Goal: Information Seeking & Learning: Learn about a topic

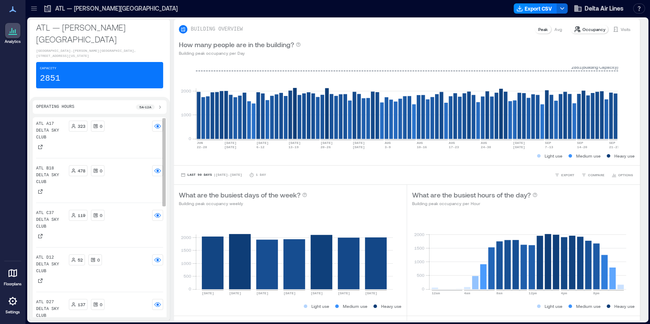
click at [81, 257] on p "52" at bounding box center [80, 260] width 5 height 7
click at [59, 254] on p "ATL D12 Delta Sky Club" at bounding box center [50, 264] width 29 height 20
drag, startPoint x: 59, startPoint y: 239, endPoint x: 80, endPoint y: 238, distance: 21.3
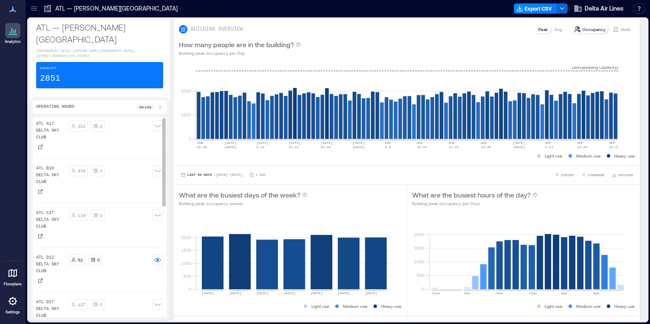
click at [80, 257] on p "52" at bounding box center [80, 260] width 5 height 7
click at [81, 257] on p "52" at bounding box center [80, 260] width 5 height 7
drag, startPoint x: 81, startPoint y: 238, endPoint x: 56, endPoint y: 239, distance: 25.1
click at [56, 254] on p "ATL D12 Delta Sky Club" at bounding box center [50, 264] width 29 height 20
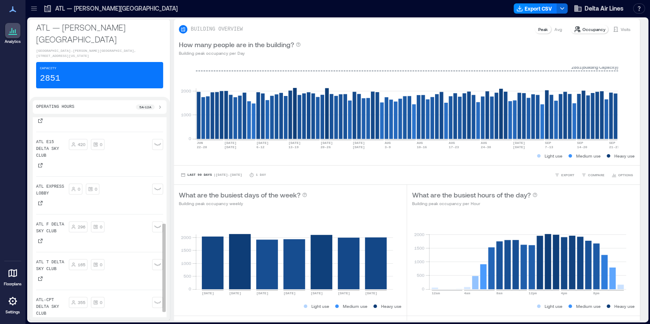
scroll to position [252, 0]
drag, startPoint x: 37, startPoint y: 10, endPoint x: 51, endPoint y: 72, distance: 63.5
click at [37, 10] on icon at bounding box center [34, 8] width 8 height 8
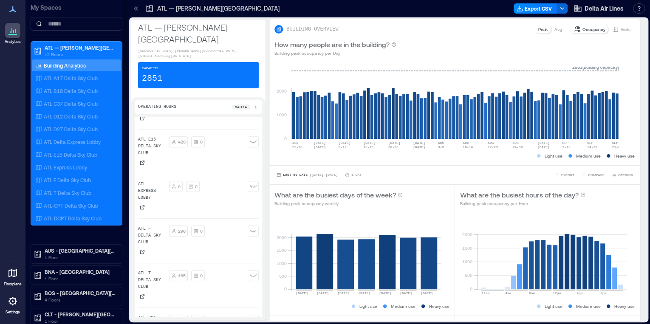
scroll to position [299, 0]
click at [50, 254] on p "1 Floor" at bounding box center [80, 257] width 71 height 7
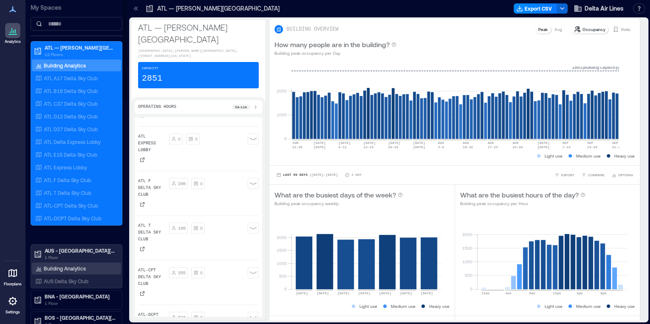
click at [59, 268] on p "Building Analytics" at bounding box center [65, 268] width 42 height 7
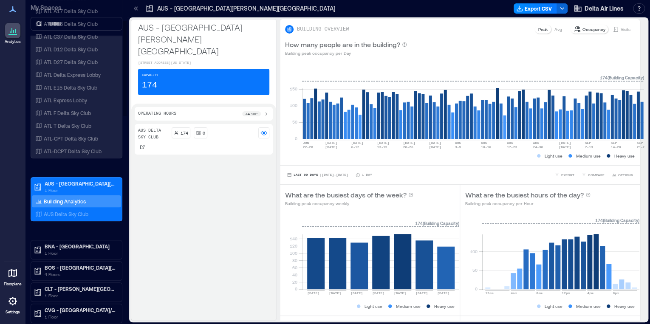
scroll to position [68, 0]
click at [68, 246] on p "BNA - [GEOGRAPHIC_DATA]" at bounding box center [80, 245] width 71 height 7
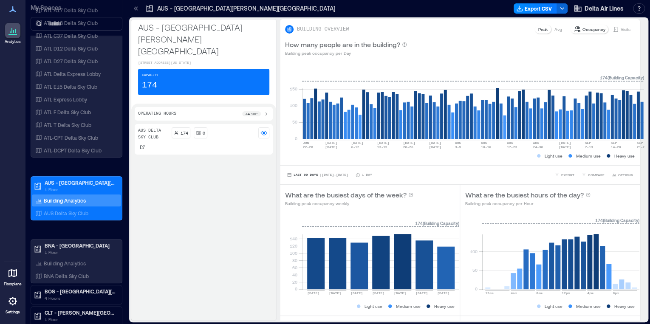
click at [93, 260] on div "Building Analytics" at bounding box center [76, 263] width 89 height 12
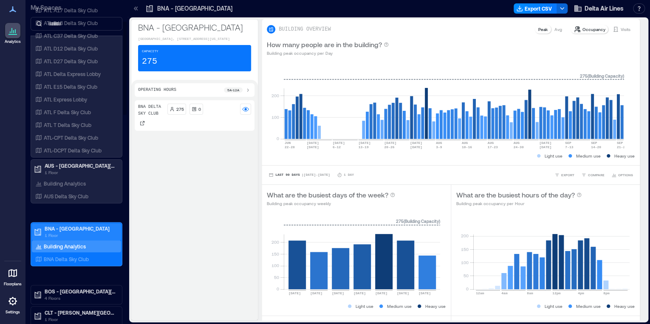
scroll to position [136, 0]
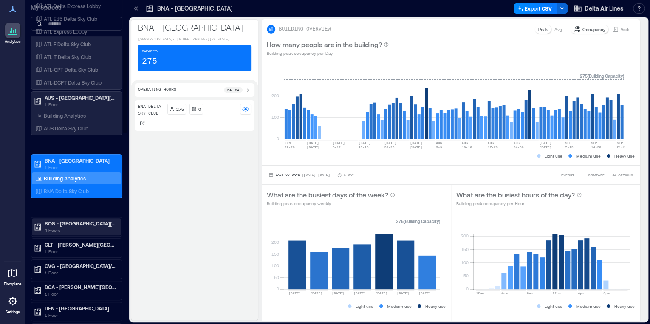
click at [71, 227] on p "4 Floors" at bounding box center [80, 230] width 71 height 7
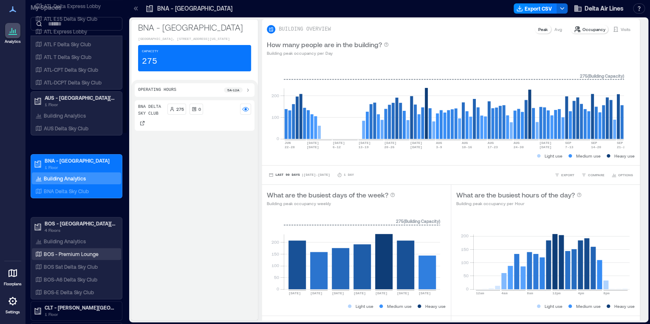
click at [69, 251] on p "BOS - Premium Lounge" at bounding box center [71, 254] width 55 height 7
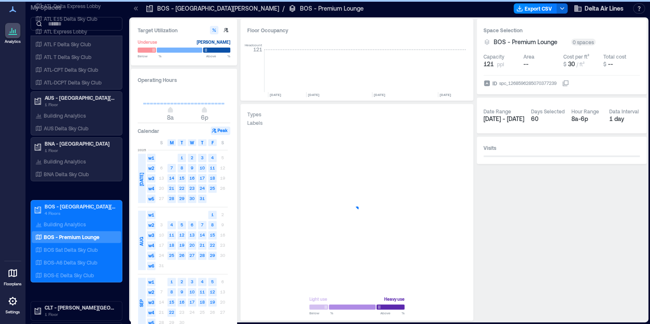
scroll to position [0, 470]
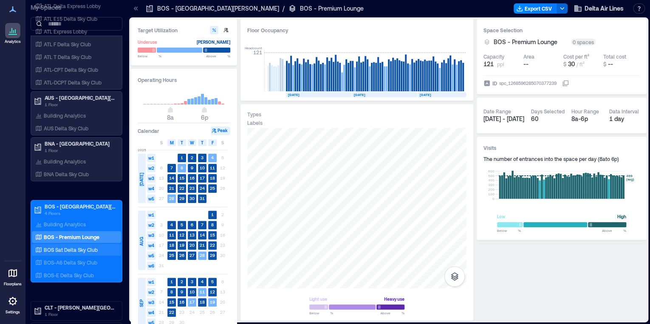
click at [68, 248] on p "BOS Sat Delta Sky Club" at bounding box center [71, 249] width 54 height 7
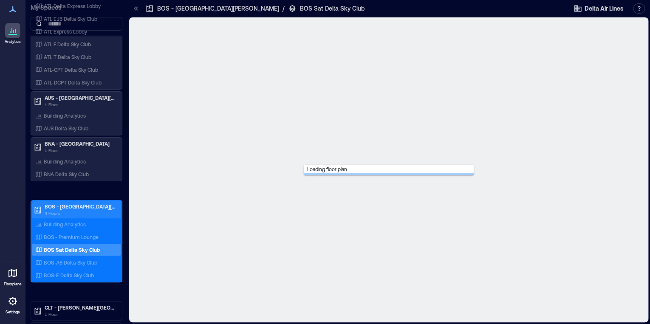
click at [65, 207] on p "BOS - [GEOGRAPHIC_DATA][PERSON_NAME]" at bounding box center [80, 206] width 71 height 7
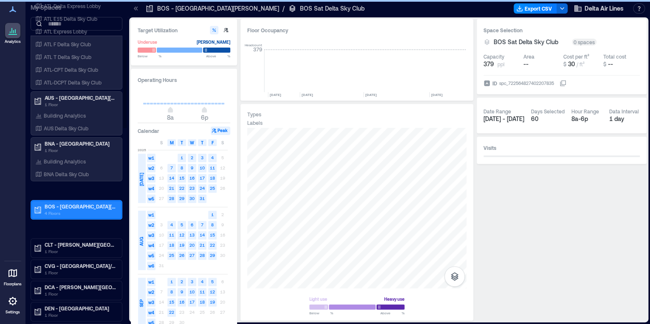
scroll to position [0, 4407]
click at [65, 207] on p "BOS - [GEOGRAPHIC_DATA][PERSON_NAME]" at bounding box center [80, 206] width 71 height 7
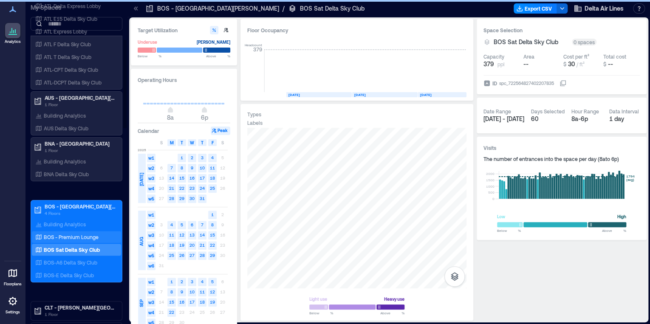
click at [74, 238] on p "BOS - Premium Lounge" at bounding box center [71, 237] width 55 height 7
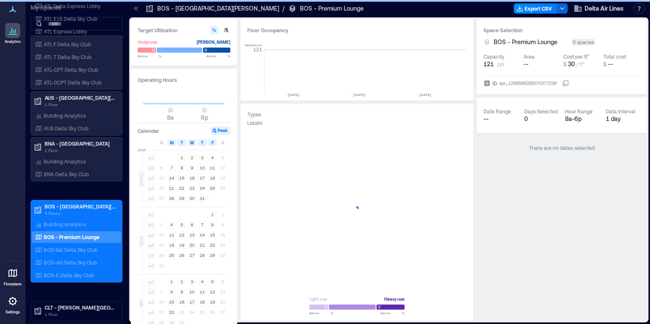
scroll to position [0, 470]
click at [73, 244] on div "BOS Sat Delta Sky Club" at bounding box center [76, 250] width 89 height 12
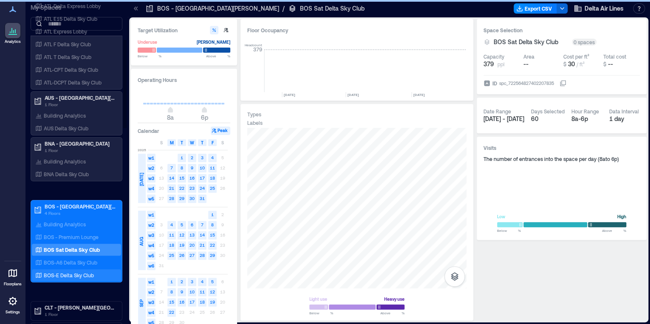
click at [79, 272] on p "BOS-E Delta Sky Club" at bounding box center [69, 275] width 50 height 7
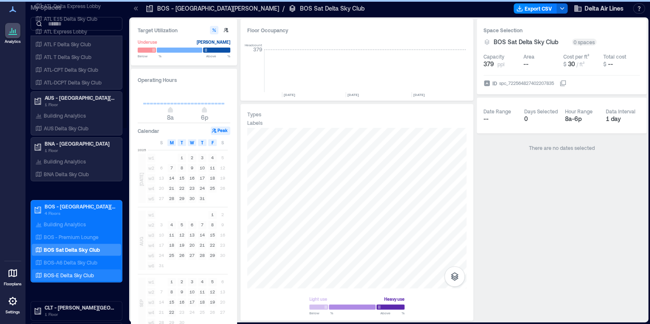
click at [74, 274] on p "BOS-E Delta Sky Club" at bounding box center [69, 275] width 50 height 7
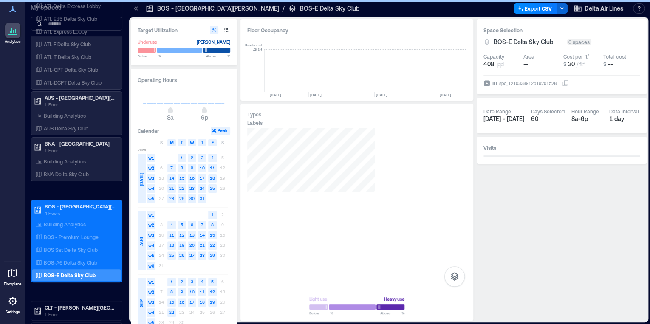
click at [69, 259] on p "BOS-A6 Delta Sky Club" at bounding box center [71, 262] width 54 height 7
click at [69, 260] on p "BOS-A6 Delta Sky Club" at bounding box center [71, 262] width 54 height 7
click at [68, 260] on p "BOS-A6 Delta Sky Club" at bounding box center [71, 262] width 54 height 7
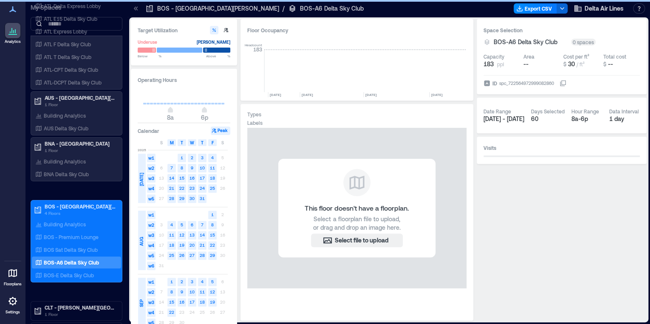
scroll to position [0, 4407]
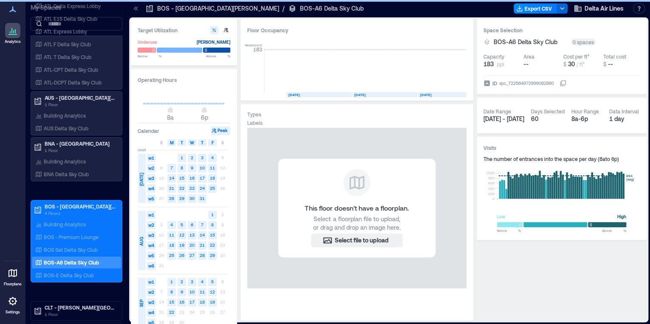
click at [77, 302] on div "CLT - [PERSON_NAME][GEOGRAPHIC_DATA][PERSON_NAME] 1 Floor" at bounding box center [76, 310] width 89 height 17
click at [79, 305] on p "CLT - [PERSON_NAME][GEOGRAPHIC_DATA][PERSON_NAME]" at bounding box center [80, 307] width 71 height 7
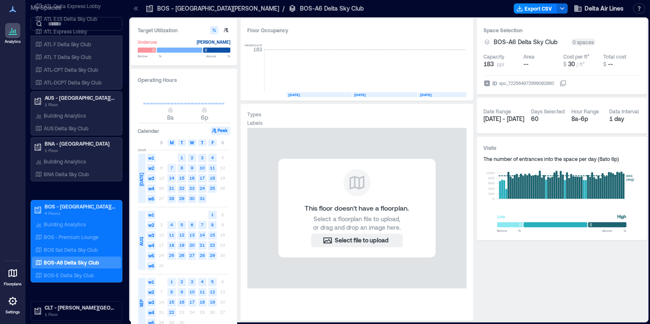
scroll to position [306, 0]
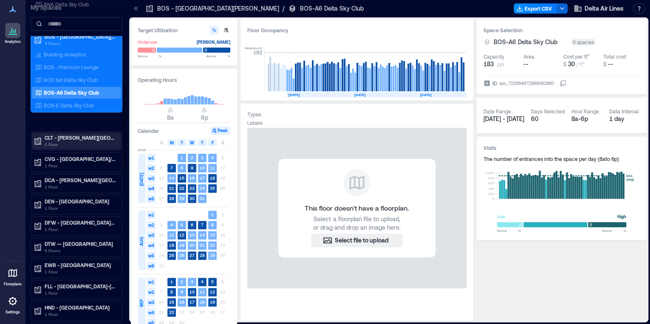
click at [76, 141] on p "1 Floor" at bounding box center [80, 144] width 71 height 7
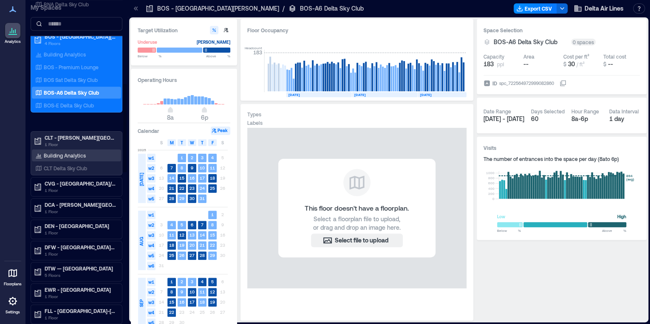
click at [76, 155] on p "Building Analytics" at bounding box center [65, 155] width 42 height 7
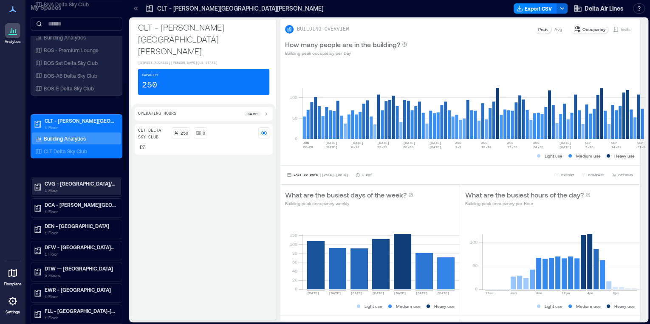
click at [56, 183] on p "CVG - [GEOGRAPHIC_DATA]/[GEOGRAPHIC_DATA][US_STATE]" at bounding box center [80, 183] width 71 height 7
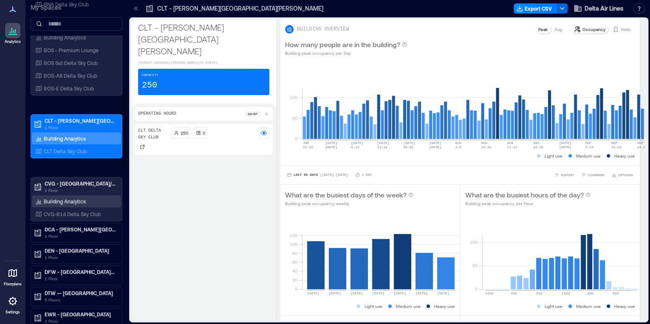
click at [59, 198] on p "Building Analytics" at bounding box center [65, 201] width 42 height 7
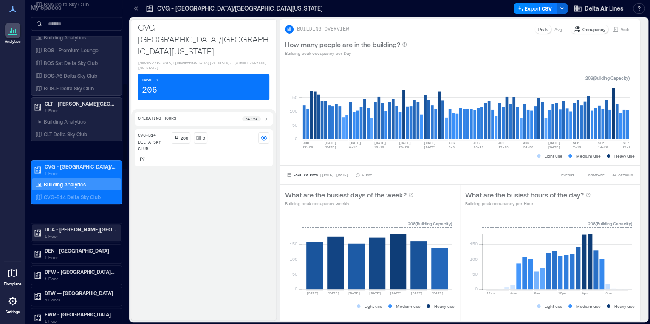
click at [90, 230] on p "DCA - [PERSON_NAME][GEOGRAPHIC_DATA][US_STATE]" at bounding box center [80, 229] width 71 height 7
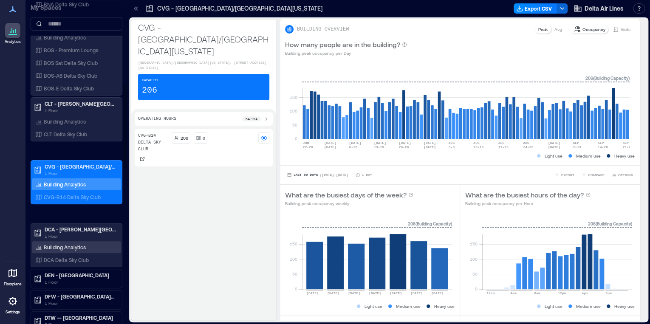
click at [78, 245] on p "Building Analytics" at bounding box center [65, 247] width 42 height 7
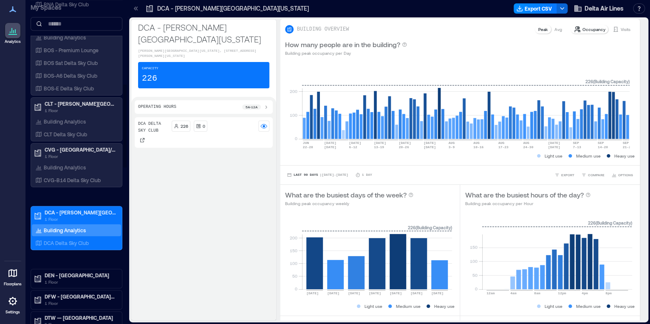
scroll to position [374, 0]
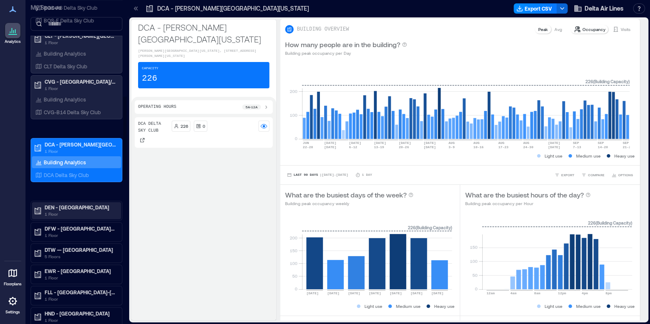
click at [66, 207] on p "DEN - [GEOGRAPHIC_DATA]" at bounding box center [80, 207] width 71 height 7
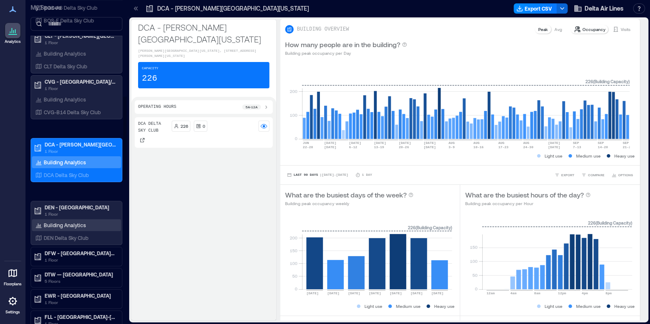
click at [68, 226] on p "Building Analytics" at bounding box center [65, 225] width 42 height 7
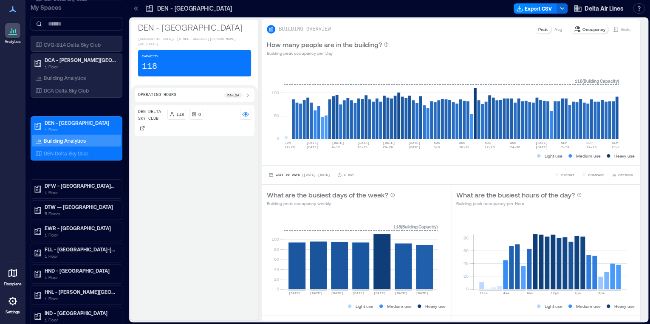
scroll to position [442, 0]
click at [79, 189] on p "1 Floor" at bounding box center [80, 192] width 71 height 7
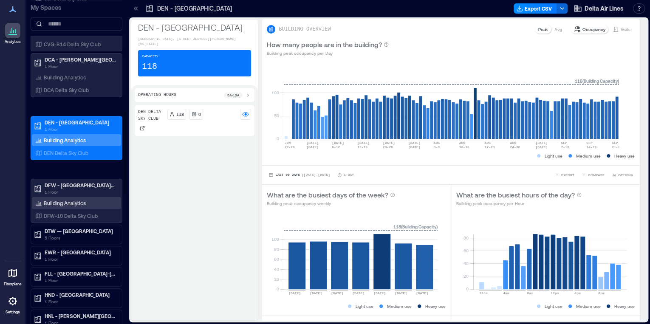
click at [79, 202] on p "Building Analytics" at bounding box center [65, 203] width 42 height 7
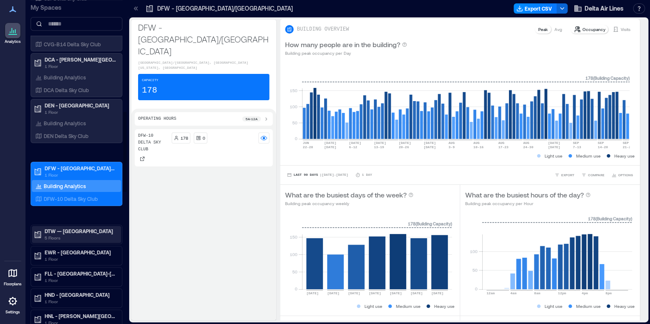
drag, startPoint x: 88, startPoint y: 224, endPoint x: 73, endPoint y: 239, distance: 20.7
click at [88, 226] on div "DTW — [GEOGRAPHIC_DATA] 5 Floors" at bounding box center [76, 234] width 89 height 17
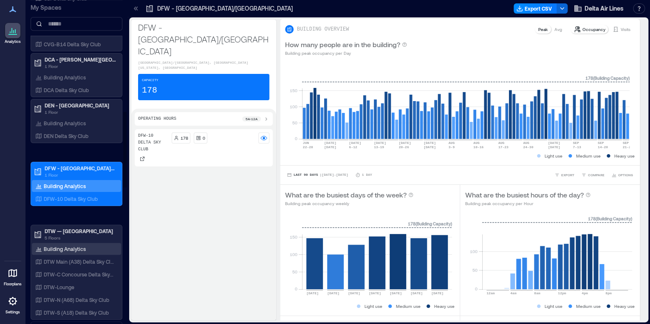
click at [71, 245] on p "Building Analytics" at bounding box center [65, 248] width 42 height 7
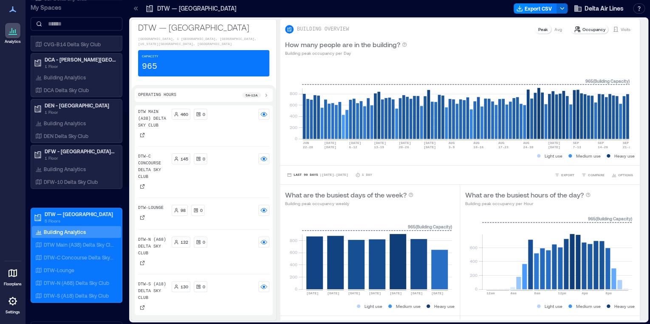
click at [68, 230] on p "Building Analytics" at bounding box center [65, 231] width 42 height 7
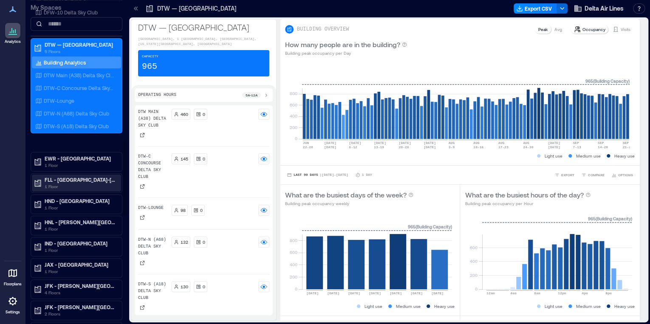
scroll to position [612, 0]
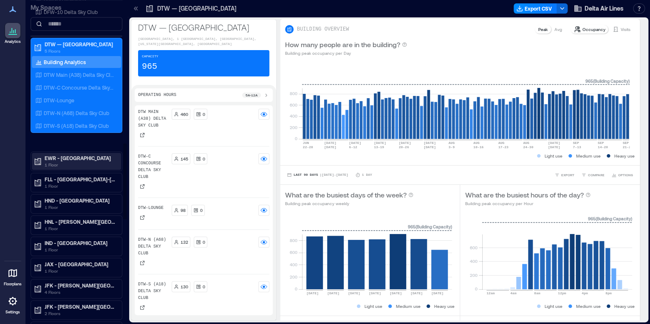
click at [76, 158] on p "EWR - [GEOGRAPHIC_DATA]" at bounding box center [80, 158] width 71 height 7
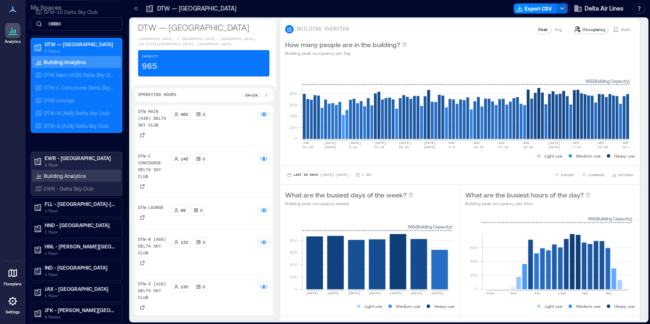
click at [71, 172] on p "Building Analytics" at bounding box center [65, 175] width 42 height 7
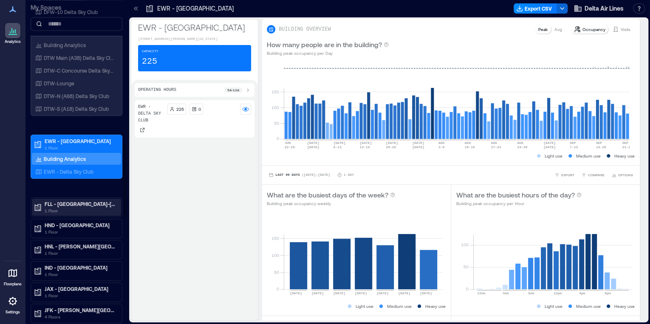
click at [39, 205] on icon at bounding box center [38, 207] width 8 height 8
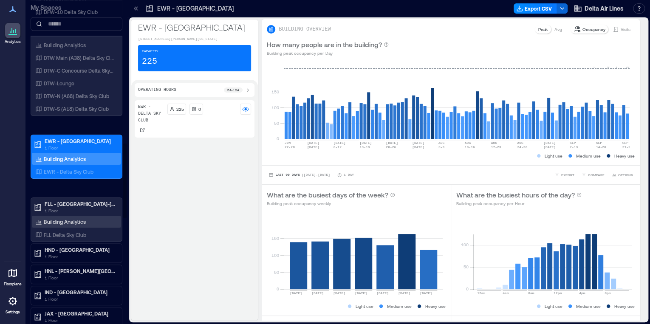
click at [62, 218] on p "Building Analytics" at bounding box center [65, 221] width 42 height 7
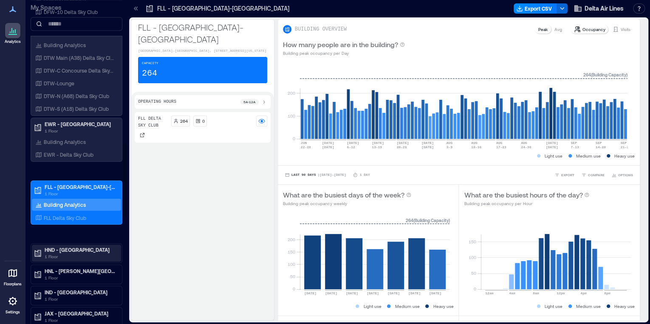
click at [74, 246] on p "HND - [GEOGRAPHIC_DATA]" at bounding box center [80, 249] width 71 height 7
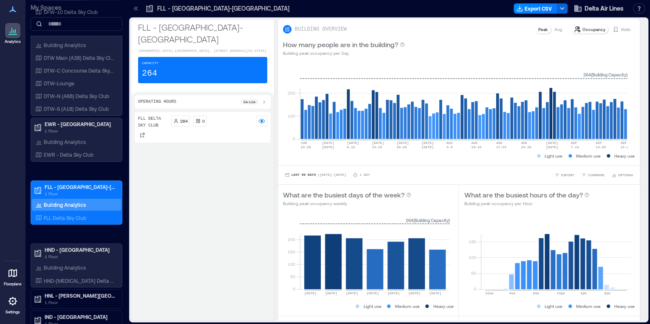
click at [68, 264] on p "Building Analytics" at bounding box center [65, 267] width 42 height 7
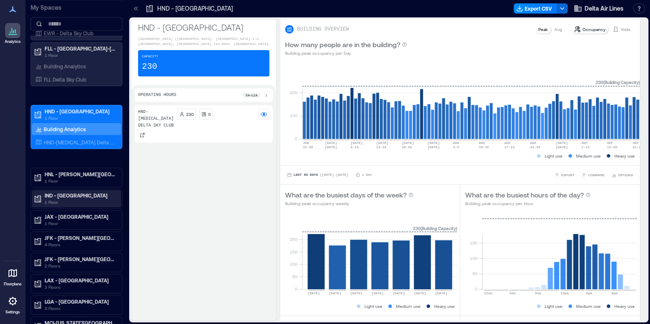
scroll to position [747, 0]
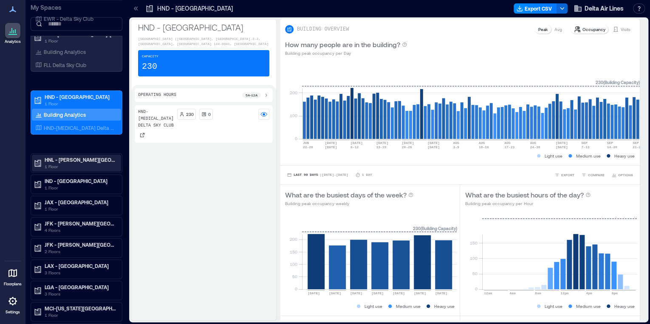
click at [66, 165] on p "1 Floor" at bounding box center [80, 166] width 71 height 7
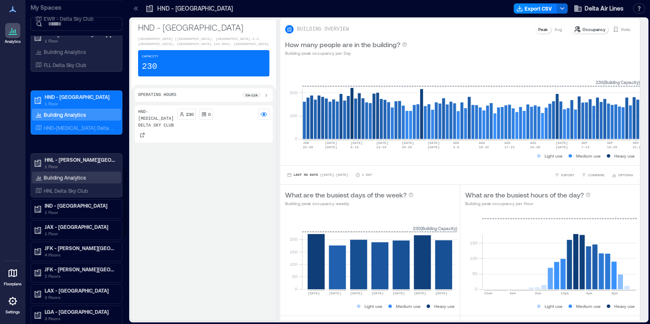
click at [68, 180] on div "Building Analytics" at bounding box center [76, 178] width 89 height 12
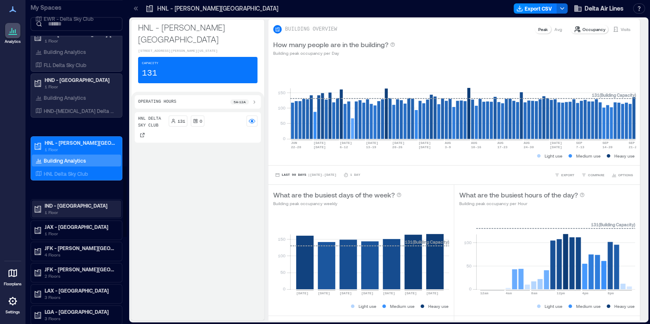
click at [98, 209] on p "1 Floor" at bounding box center [80, 212] width 71 height 7
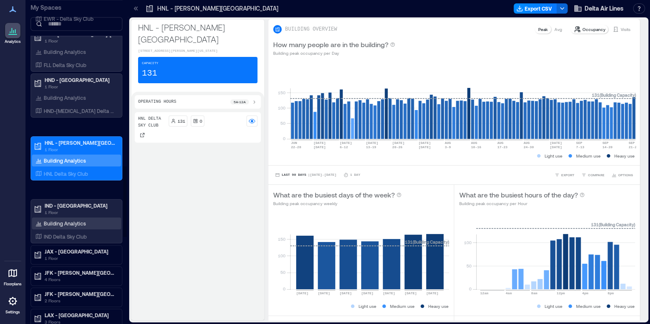
click at [81, 223] on p "Building Analytics" at bounding box center [65, 223] width 42 height 7
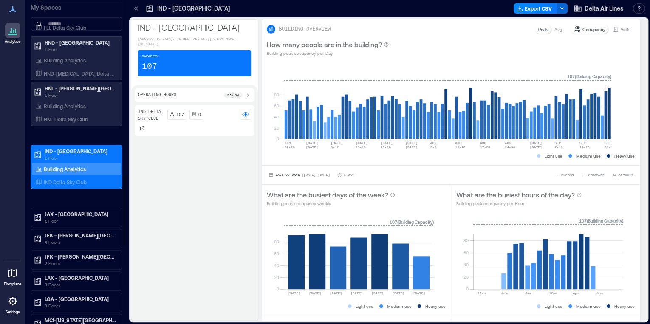
scroll to position [815, 0]
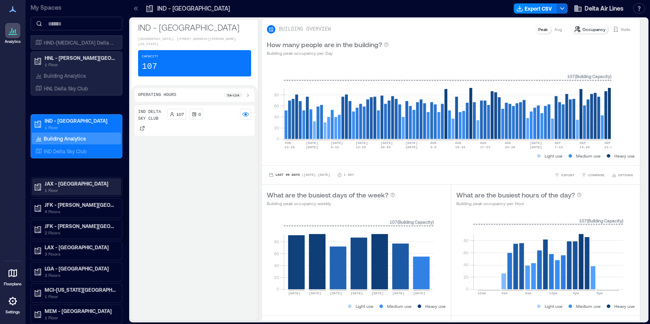
click at [68, 188] on p "1 Floor" at bounding box center [80, 190] width 71 height 7
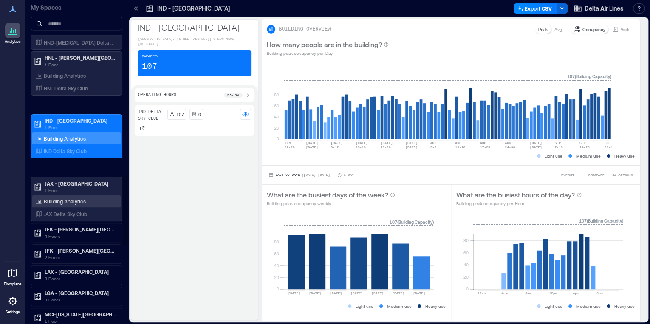
click at [70, 202] on div "Building Analytics" at bounding box center [61, 201] width 54 height 8
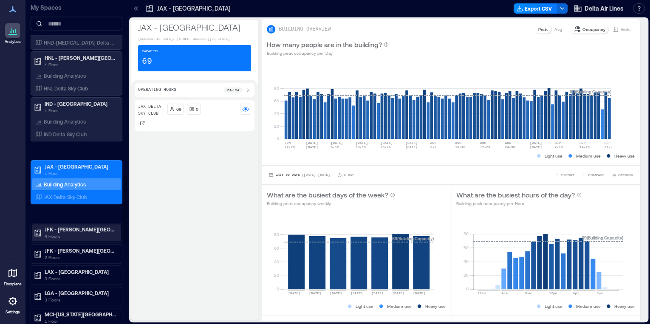
click at [96, 226] on p "JFK - [PERSON_NAME][GEOGRAPHIC_DATA]: D1 Premium Lounges" at bounding box center [80, 229] width 71 height 7
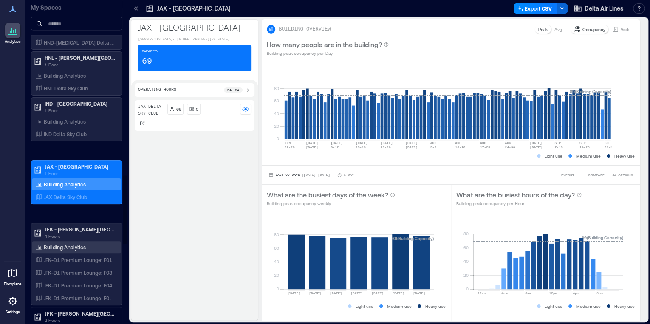
click at [79, 243] on div "Building Analytics" at bounding box center [61, 247] width 54 height 8
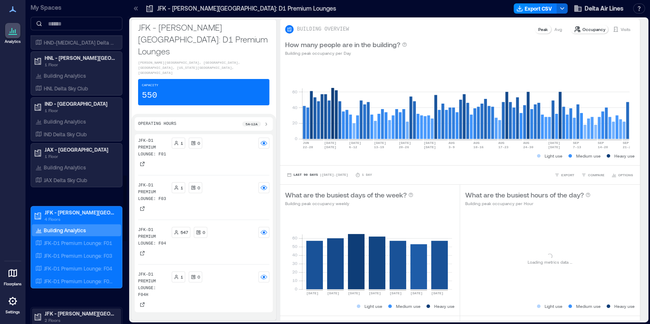
click at [75, 310] on p "JFK - [PERSON_NAME][GEOGRAPHIC_DATA]: Delta Sky Clubs" at bounding box center [80, 313] width 71 height 7
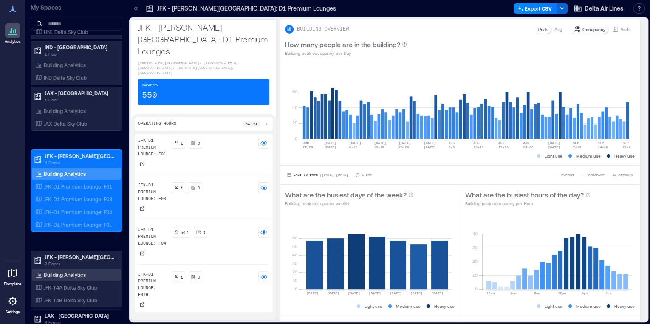
scroll to position [883, 0]
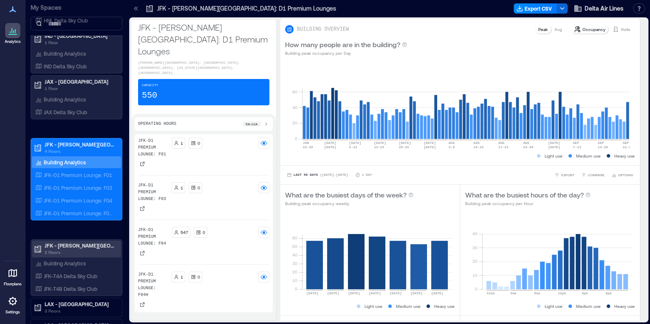
click at [69, 249] on p "2 Floors" at bounding box center [80, 252] width 71 height 7
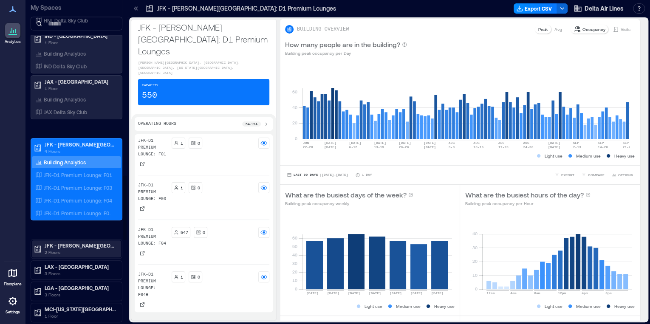
click at [69, 249] on p "2 Floors" at bounding box center [80, 252] width 71 height 7
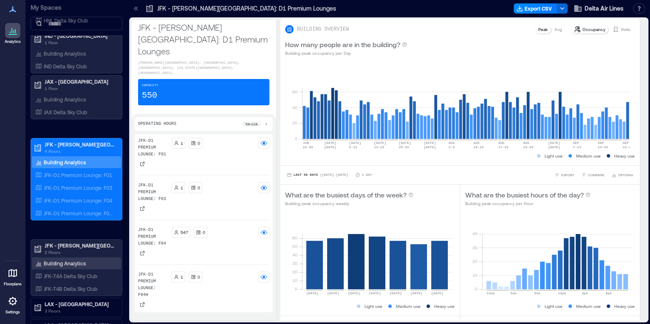
click at [68, 263] on p "Building Analytics" at bounding box center [65, 263] width 42 height 7
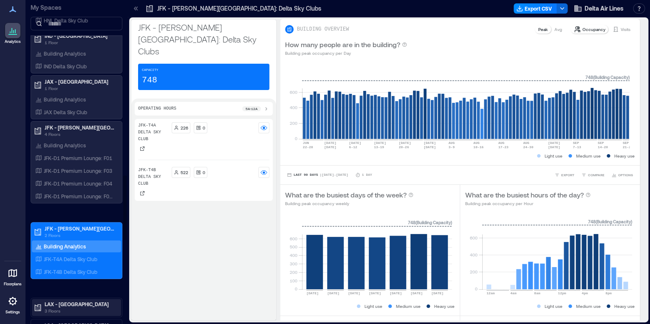
scroll to position [951, 0]
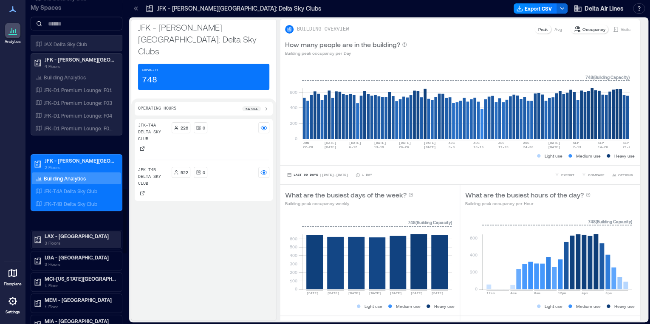
click at [80, 235] on p "LAX - [GEOGRAPHIC_DATA]" at bounding box center [80, 236] width 71 height 7
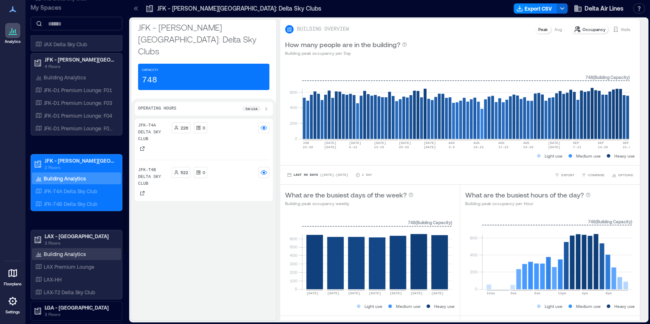
click at [73, 251] on p "Building Analytics" at bounding box center [65, 254] width 42 height 7
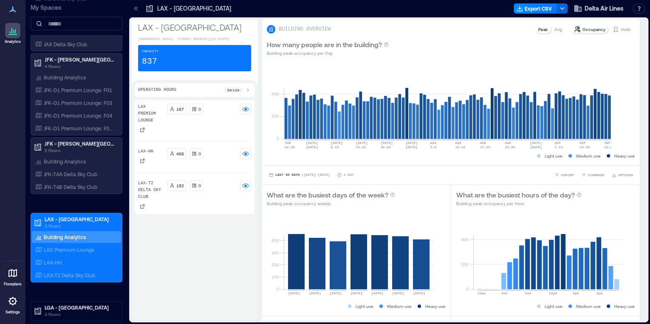
click at [158, 124] on p "LAX Premium Lounge" at bounding box center [151, 114] width 26 height 20
drag, startPoint x: 209, startPoint y: 140, endPoint x: 193, endPoint y: 125, distance: 21.6
click at [209, 134] on div "167 0" at bounding box center [209, 119] width 84 height 31
click at [164, 124] on p "LAX Premium Lounge" at bounding box center [151, 114] width 26 height 20
click at [70, 246] on p "LAX Premium Lounge" at bounding box center [69, 249] width 51 height 7
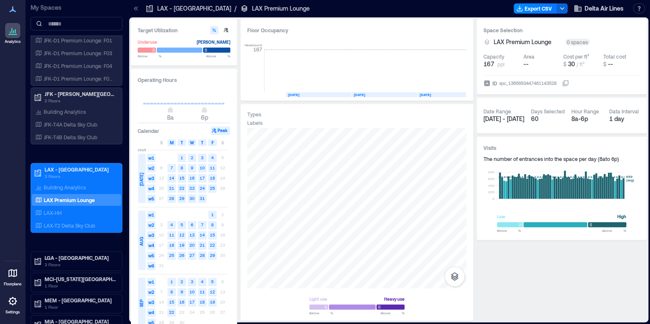
scroll to position [1019, 0]
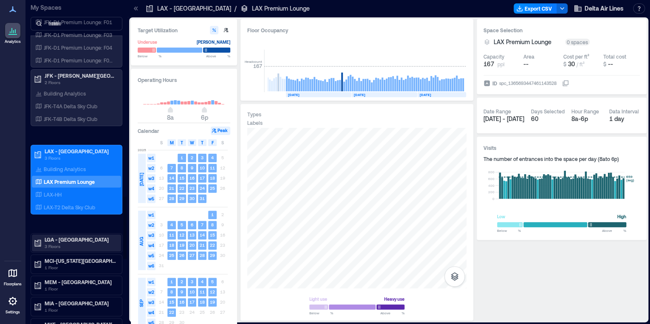
click at [60, 236] on p "LGA - [GEOGRAPHIC_DATA]" at bounding box center [80, 239] width 71 height 7
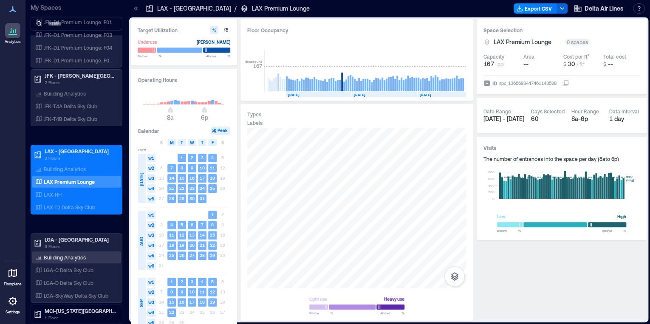
click at [62, 256] on p "Building Analytics" at bounding box center [65, 257] width 42 height 7
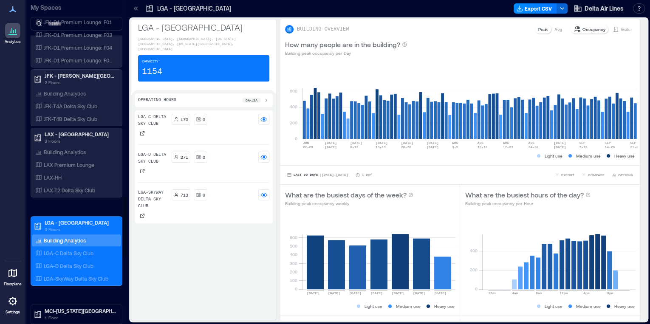
drag, startPoint x: 69, startPoint y: 305, endPoint x: 68, endPoint y: 297, distance: 7.7
click at [69, 307] on p "MCI-[US_STATE][GEOGRAPHIC_DATA]" at bounding box center [80, 310] width 71 height 7
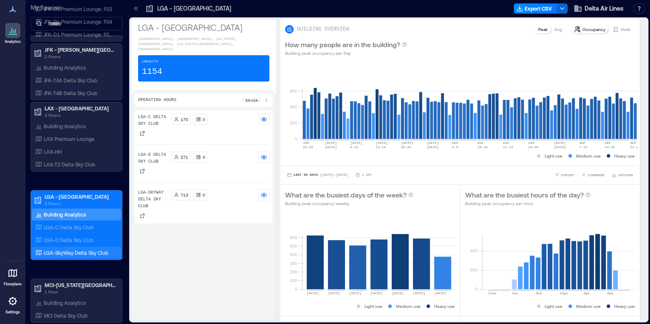
scroll to position [1087, 0]
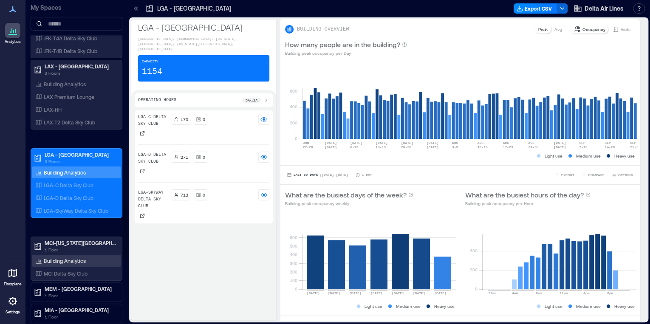
click at [61, 259] on p "Building Analytics" at bounding box center [65, 260] width 42 height 7
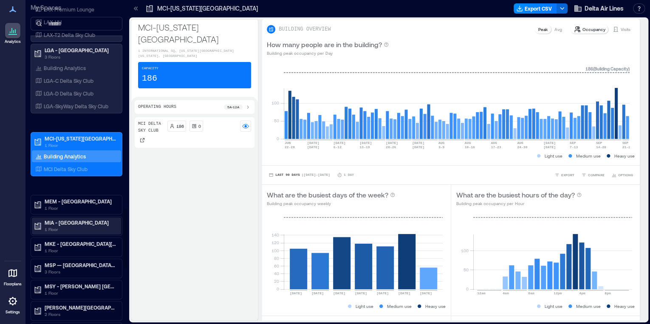
scroll to position [1189, 0]
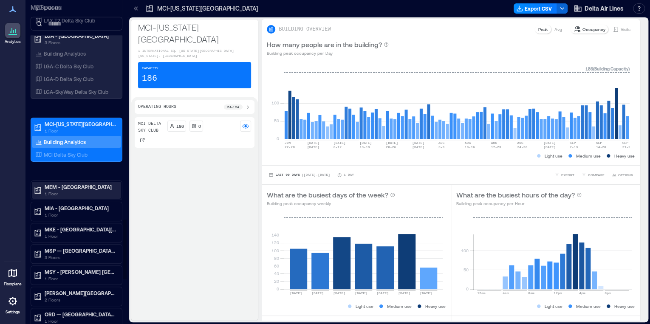
click at [75, 190] on p "1 Floor" at bounding box center [80, 193] width 71 height 7
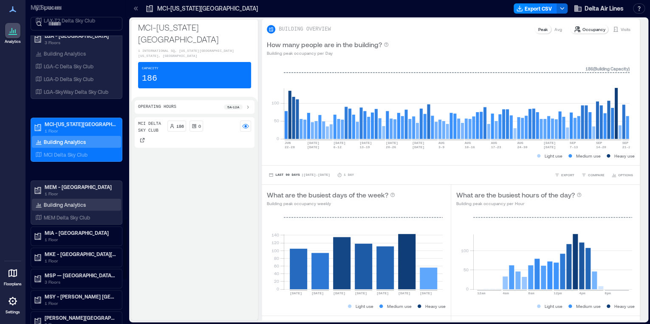
click at [75, 201] on p "Building Analytics" at bounding box center [65, 204] width 42 height 7
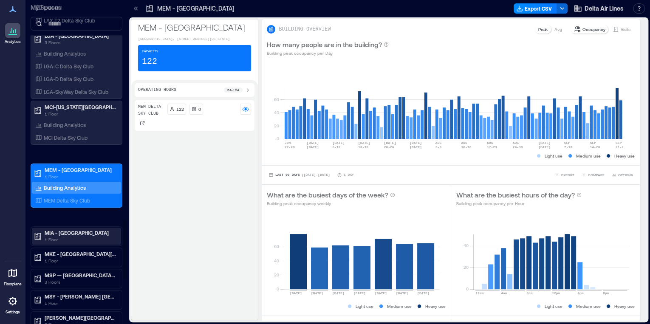
drag, startPoint x: 65, startPoint y: 231, endPoint x: 65, endPoint y: 237, distance: 5.1
click at [65, 231] on p "MIA - [GEOGRAPHIC_DATA]" at bounding box center [80, 232] width 71 height 7
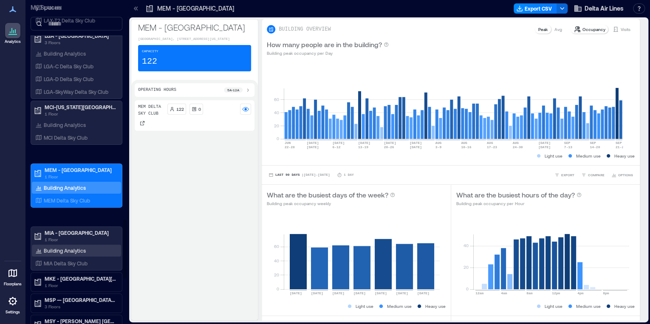
click at [65, 247] on p "Building Analytics" at bounding box center [65, 250] width 42 height 7
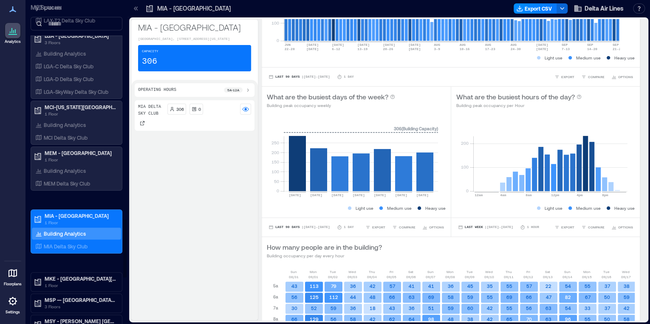
scroll to position [102, 0]
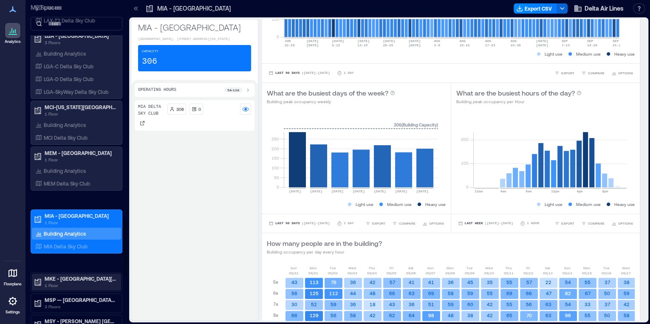
click at [76, 276] on p "MKE - [GEOGRAPHIC_DATA][PERSON_NAME]" at bounding box center [80, 278] width 71 height 7
click at [72, 293] on p "Building Analytics" at bounding box center [65, 296] width 42 height 7
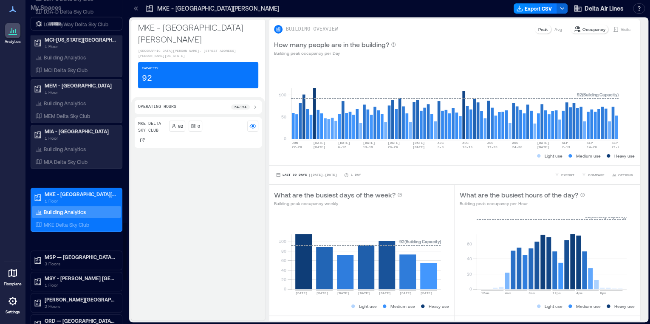
scroll to position [1257, 0]
click at [77, 254] on p "MSP — [GEOGRAPHIC_DATA]−[GEOGRAPHIC_DATA][PERSON_NAME]" at bounding box center [80, 256] width 71 height 7
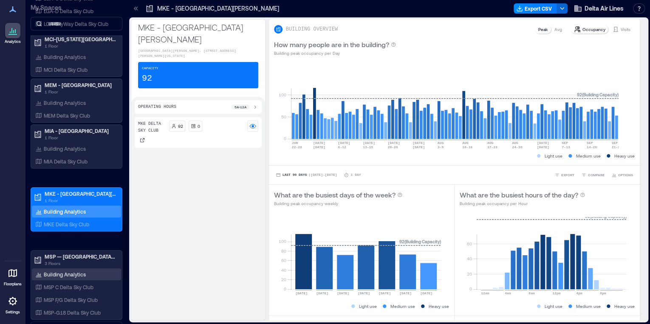
click at [63, 271] on p "Building Analytics" at bounding box center [65, 274] width 42 height 7
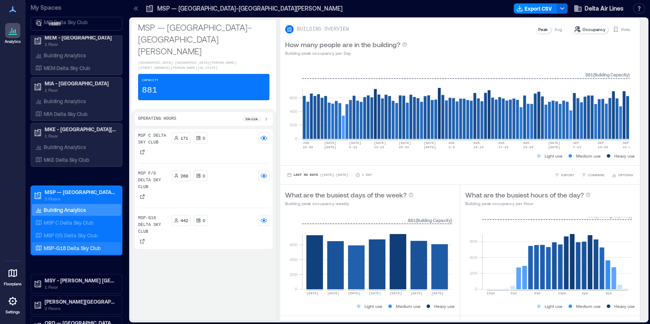
scroll to position [1359, 0]
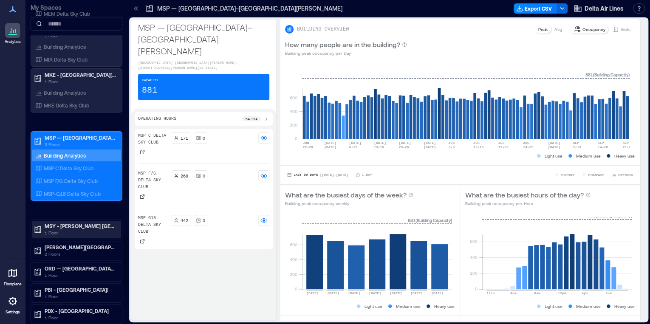
click at [53, 223] on p "MSY - [PERSON_NAME] [GEOGRAPHIC_DATA]" at bounding box center [80, 226] width 71 height 7
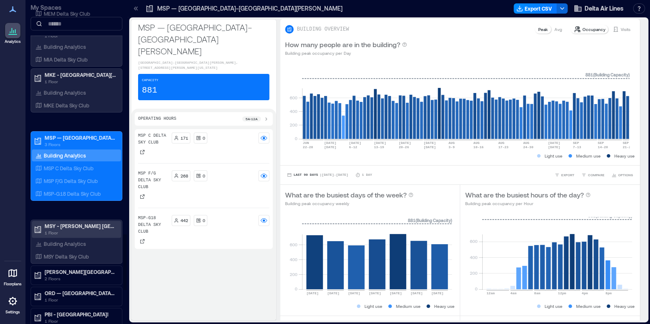
click at [57, 230] on p "1 Floor" at bounding box center [80, 232] width 71 height 7
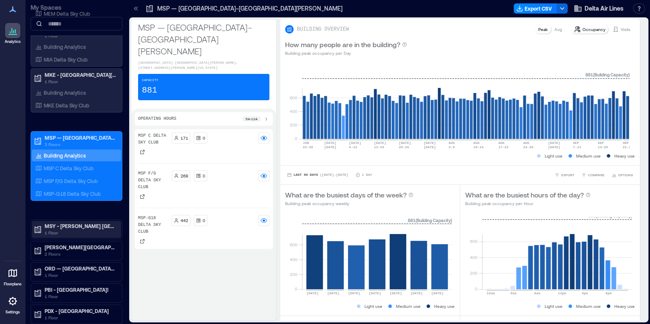
click at [56, 231] on div "MSY - [PERSON_NAME] [GEOGRAPHIC_DATA] 1 Floor" at bounding box center [76, 229] width 89 height 17
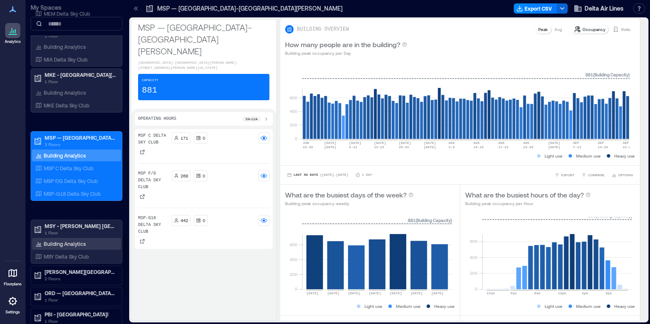
click at [56, 240] on p "Building Analytics" at bounding box center [65, 243] width 42 height 7
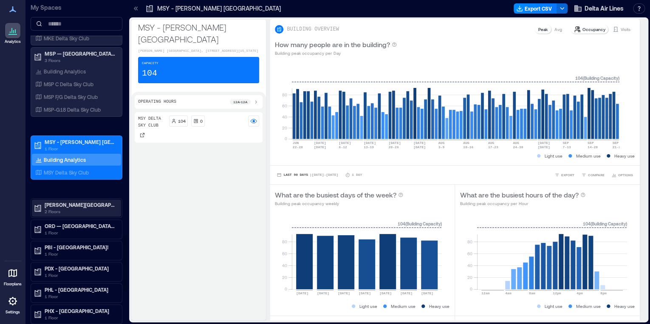
scroll to position [1427, 0]
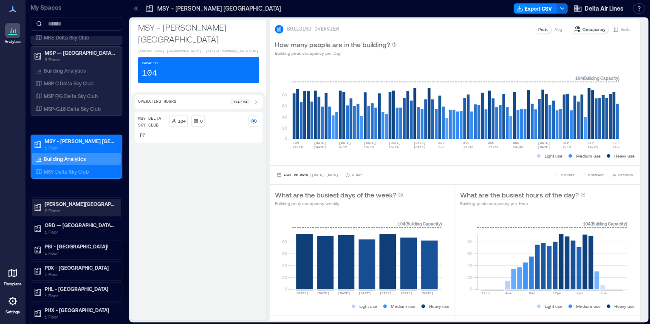
click at [86, 202] on p "[PERSON_NAME][GEOGRAPHIC_DATA]" at bounding box center [80, 203] width 71 height 7
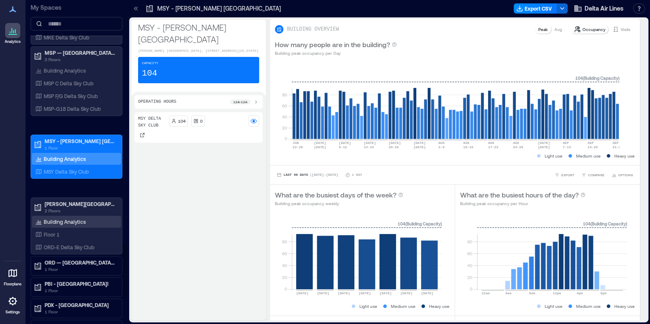
click at [71, 219] on p "Building Analytics" at bounding box center [65, 221] width 42 height 7
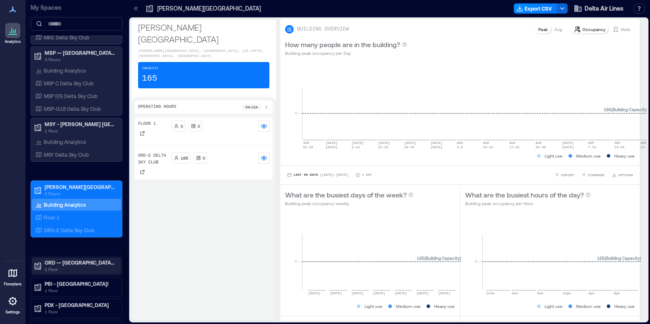
click at [85, 259] on p "ORD — [GEOGRAPHIC_DATA][PERSON_NAME]" at bounding box center [80, 262] width 71 height 7
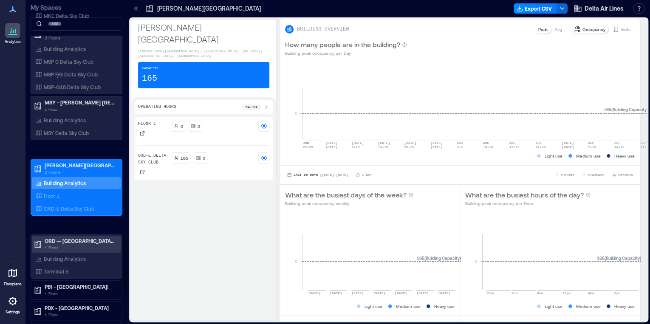
scroll to position [1461, 0]
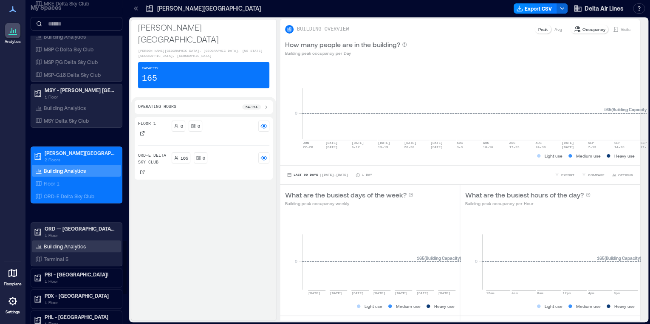
click at [88, 240] on div "Building Analytics" at bounding box center [76, 246] width 89 height 12
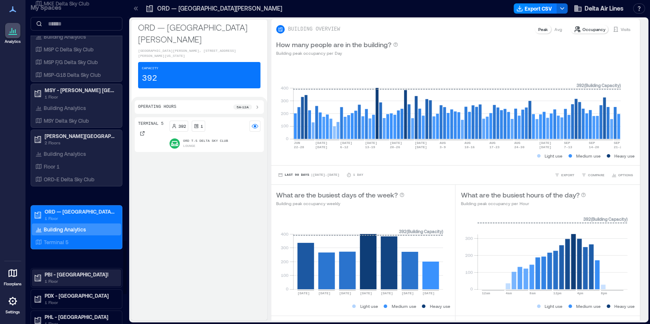
click at [73, 271] on p "PBI - [GEOGRAPHIC_DATA]!" at bounding box center [80, 274] width 71 height 7
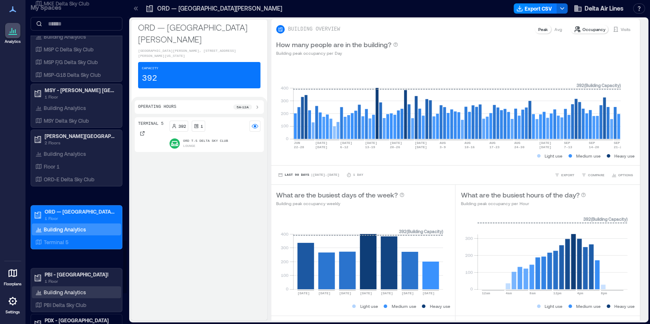
scroll to position [1495, 0]
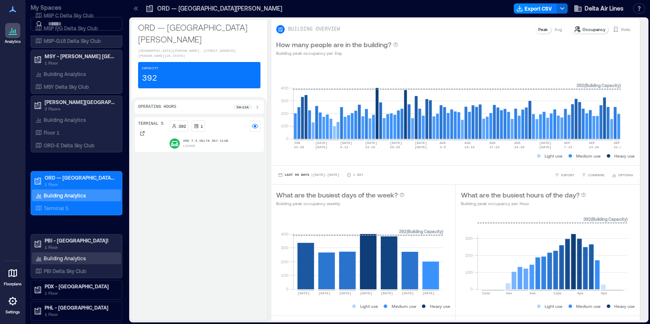
click at [69, 255] on p "Building Analytics" at bounding box center [65, 258] width 42 height 7
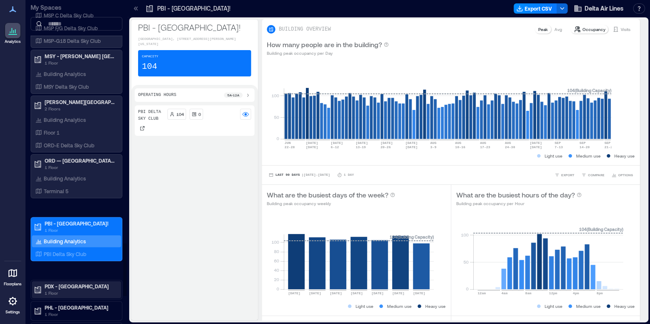
drag, startPoint x: 105, startPoint y: 273, endPoint x: 95, endPoint y: 282, distance: 13.2
click at [103, 280] on div "PDX - [GEOGRAPHIC_DATA] 1 Floor" at bounding box center [77, 290] width 92 height 20
click at [95, 283] on p "PDX - [GEOGRAPHIC_DATA]" at bounding box center [80, 286] width 71 height 7
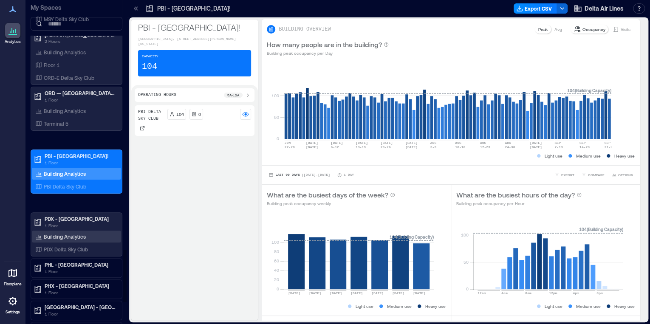
scroll to position [1563, 0]
click at [91, 233] on div "Building Analytics" at bounding box center [76, 236] width 89 height 12
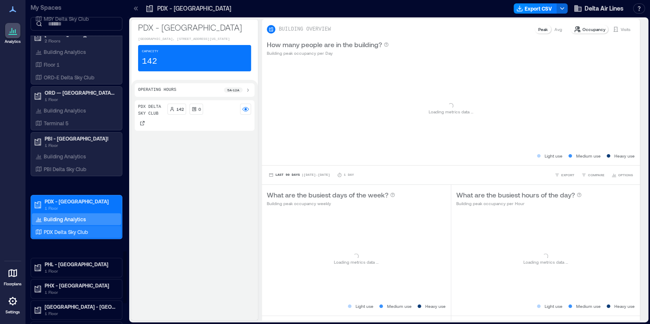
click at [90, 230] on div "PDX Delta Sky Club" at bounding box center [75, 232] width 82 height 8
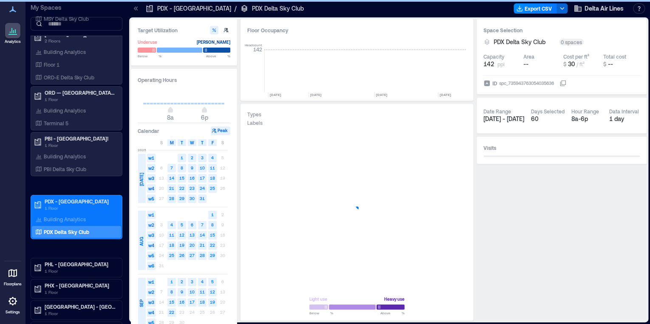
scroll to position [0, 1379]
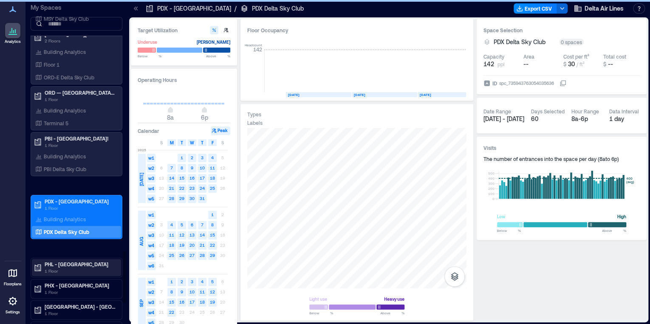
click at [87, 268] on p "1 Floor" at bounding box center [80, 271] width 71 height 7
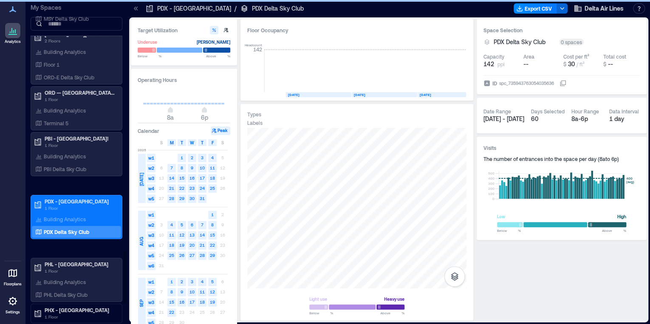
click at [79, 292] on p "PHL Delta Sky Club" at bounding box center [66, 294] width 44 height 7
click at [82, 291] on p "PHL Delta Sky Club" at bounding box center [66, 294] width 44 height 7
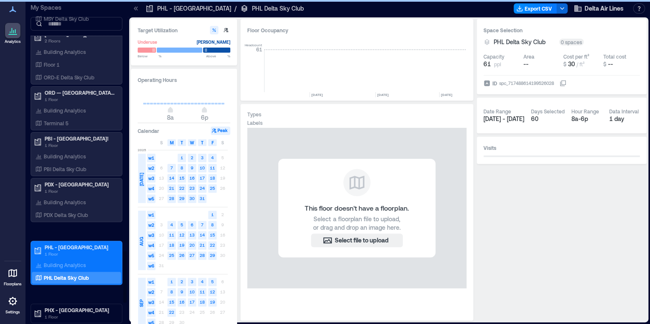
scroll to position [0, 4309]
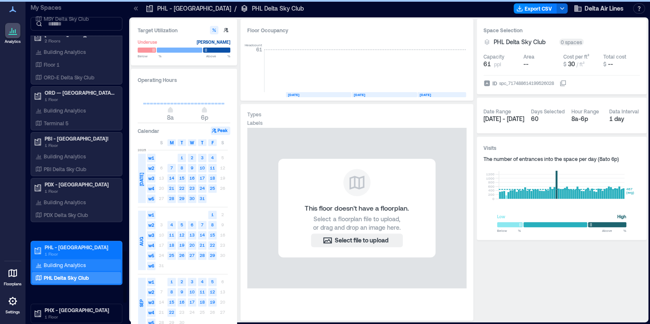
click at [85, 275] on p "PHL Delta Sky Club" at bounding box center [66, 277] width 45 height 7
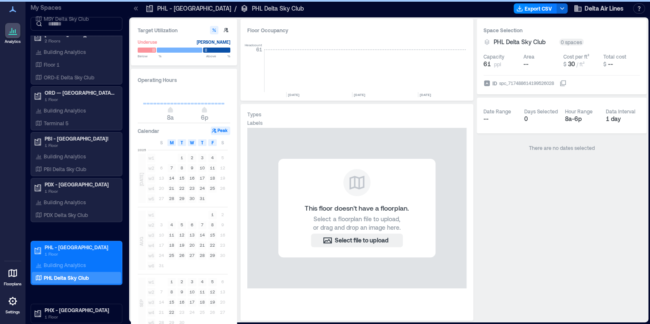
click at [84, 262] on p "Building Analytics" at bounding box center [65, 265] width 42 height 7
click at [92, 262] on div "Building Analytics" at bounding box center [76, 265] width 89 height 12
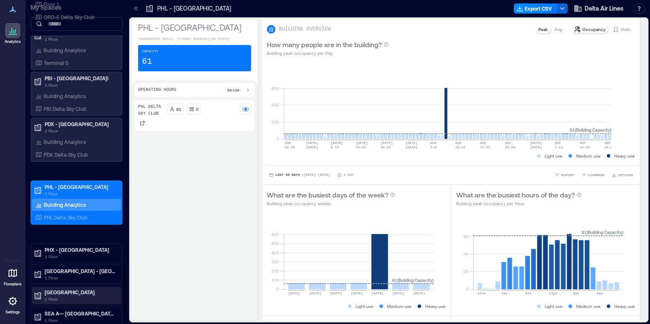
scroll to position [1665, 0]
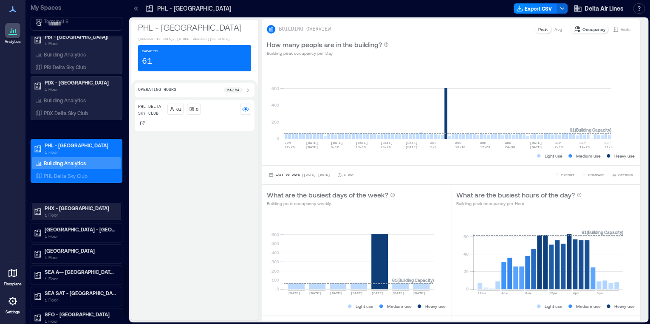
click at [67, 211] on p "1 Floor" at bounding box center [80, 214] width 71 height 7
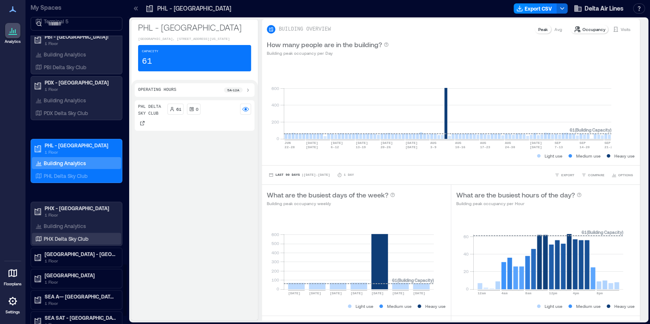
click at [70, 235] on p "PHX Delta Sky Club" at bounding box center [66, 238] width 45 height 7
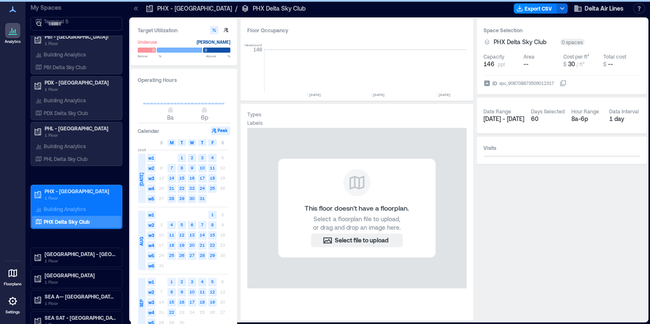
scroll to position [0, 1587]
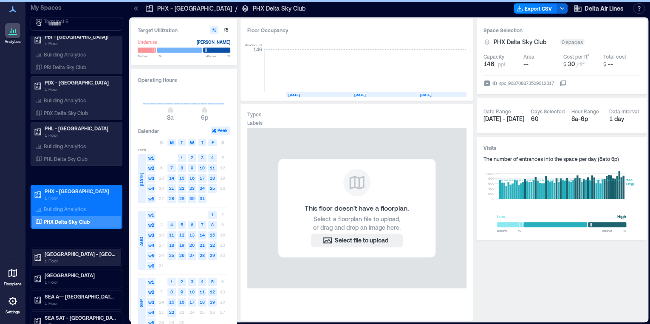
click at [76, 251] on p "[GEOGRAPHIC_DATA] - [GEOGRAPHIC_DATA]" at bounding box center [80, 254] width 71 height 7
click at [74, 257] on p "1 Floor" at bounding box center [80, 260] width 71 height 7
click at [75, 251] on p "[GEOGRAPHIC_DATA] - [GEOGRAPHIC_DATA]" at bounding box center [80, 254] width 71 height 7
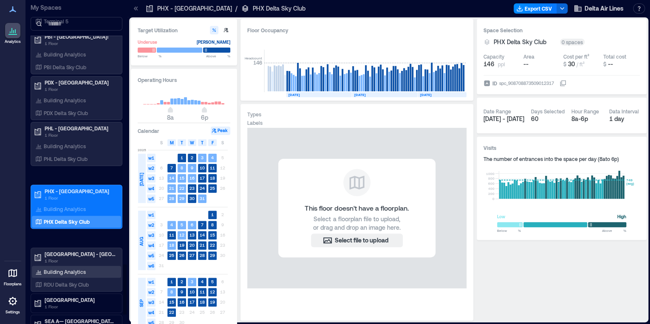
click at [76, 268] on p "Building Analytics" at bounding box center [65, 271] width 42 height 7
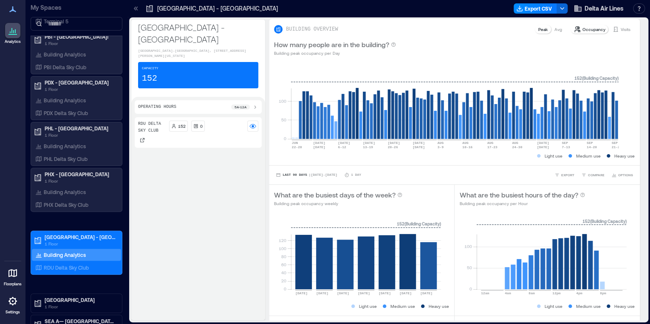
drag, startPoint x: 193, startPoint y: 231, endPoint x: 183, endPoint y: 237, distance: 11.0
click at [193, 231] on div "RDU Delta Sky Club 152 0" at bounding box center [198, 217] width 127 height 200
click at [215, 241] on div "RDU Delta Sky Club 152 0" at bounding box center [198, 217] width 127 height 200
click at [305, 192] on p "What are the busiest days of the week?" at bounding box center [334, 195] width 121 height 10
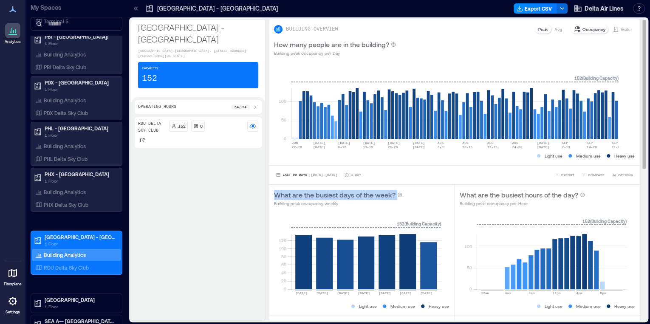
click at [305, 192] on p "What are the busiest days of the week?" at bounding box center [334, 195] width 121 height 10
drag, startPoint x: 305, startPoint y: 192, endPoint x: 299, endPoint y: 196, distance: 7.7
click at [299, 196] on p "What are the busiest days of the week?" at bounding box center [334, 195] width 121 height 10
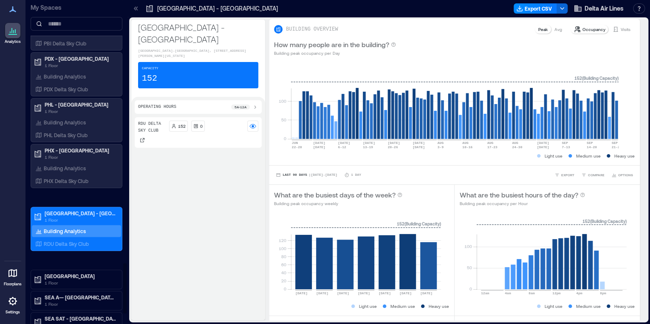
scroll to position [1699, 0]
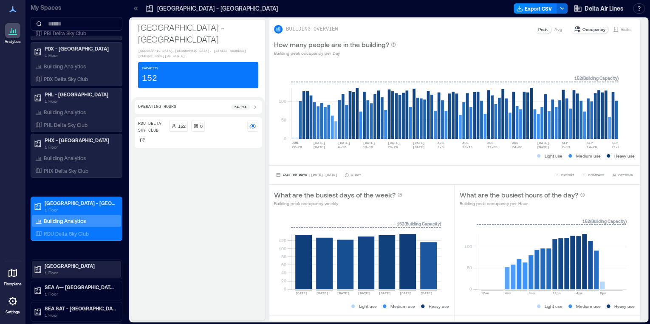
drag, startPoint x: 79, startPoint y: 272, endPoint x: 78, endPoint y: 265, distance: 7.2
click at [78, 272] on div "[GEOGRAPHIC_DATA] 1 Floor" at bounding box center [77, 269] width 92 height 20
click at [78, 269] on p "1 Floor" at bounding box center [80, 272] width 71 height 7
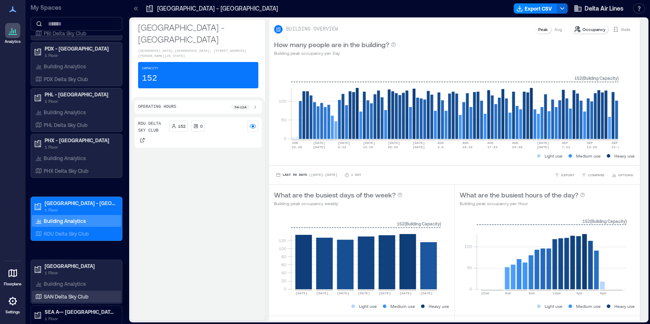
click at [73, 280] on p "Building Analytics" at bounding box center [65, 283] width 42 height 7
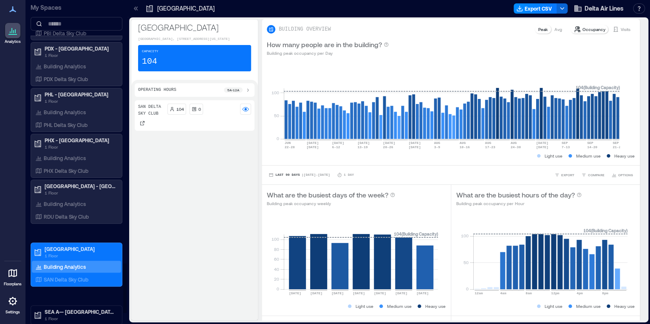
click at [76, 307] on div "SEA A— [GEOGRAPHIC_DATA]-[GEOGRAPHIC_DATA] 1 Floor" at bounding box center [76, 315] width 89 height 17
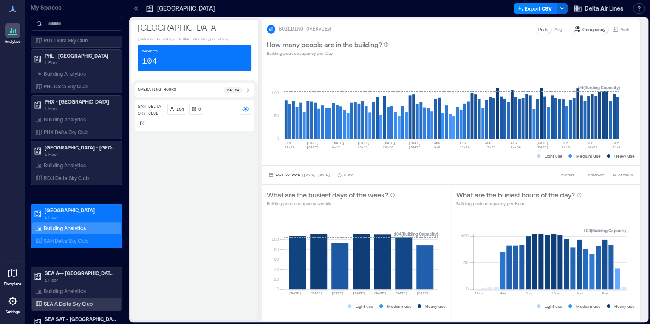
scroll to position [1767, 0]
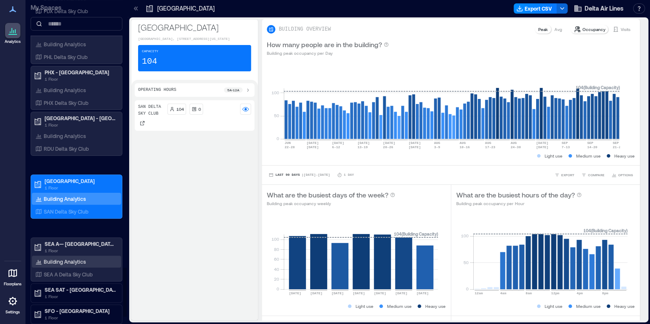
click at [68, 258] on p "Building Analytics" at bounding box center [65, 261] width 42 height 7
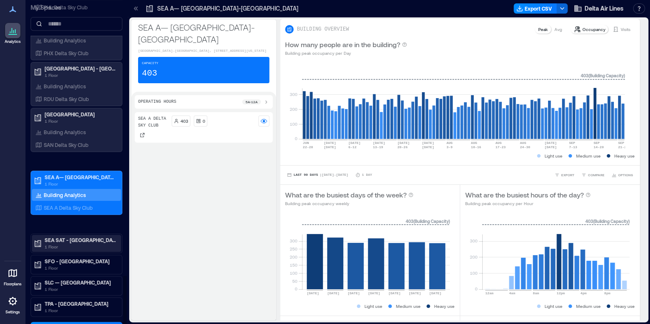
scroll to position [1821, 0]
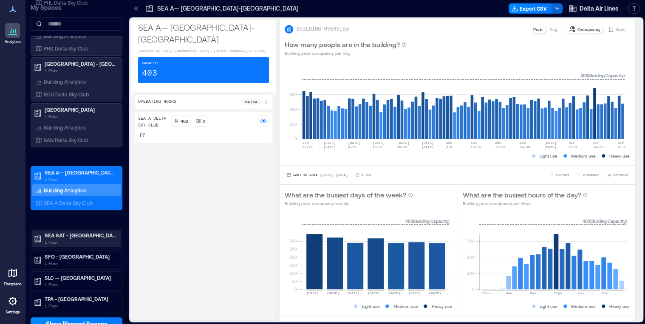
click at [74, 239] on p "1 Floor" at bounding box center [80, 242] width 71 height 7
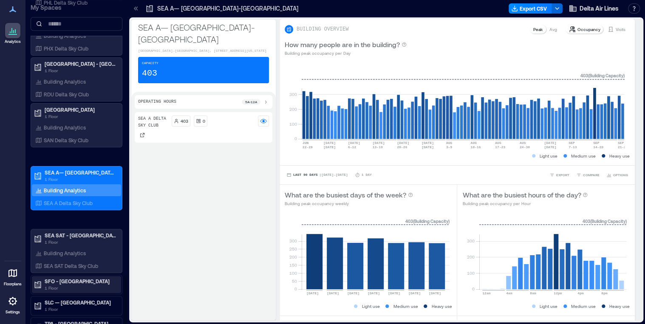
click at [75, 278] on p "SFO - [GEOGRAPHIC_DATA]" at bounding box center [80, 281] width 71 height 7
click at [77, 293] on div "Building Analytics" at bounding box center [76, 299] width 89 height 12
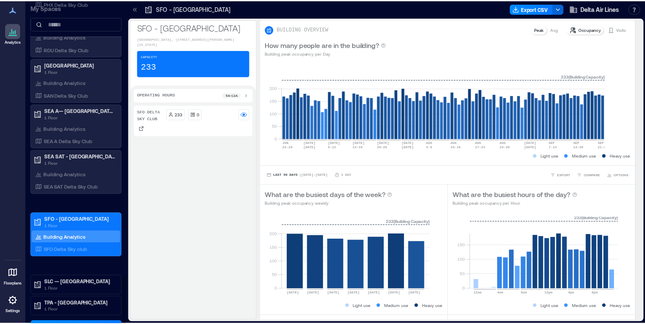
scroll to position [1870, 0]
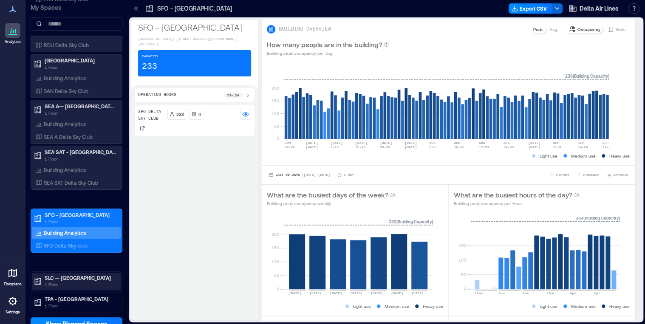
click at [70, 271] on div "SLC — [GEOGRAPHIC_DATA] 1 Floor" at bounding box center [77, 281] width 92 height 20
click at [71, 274] on p "SLC — [GEOGRAPHIC_DATA]" at bounding box center [80, 277] width 71 height 7
click at [72, 292] on p "Building Analytics" at bounding box center [65, 295] width 42 height 7
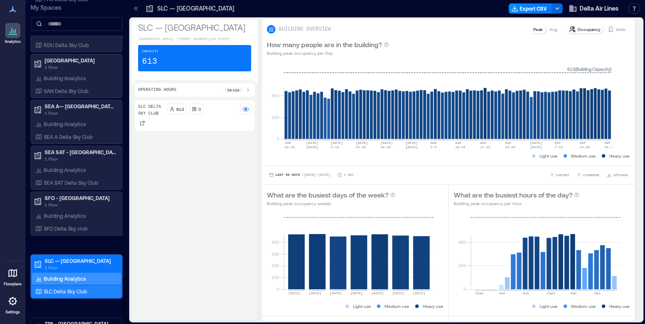
scroll to position [1895, 0]
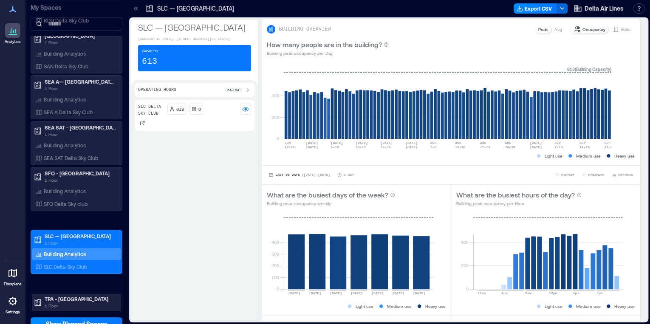
click at [59, 296] on p "TPA - [GEOGRAPHIC_DATA]" at bounding box center [80, 299] width 71 height 7
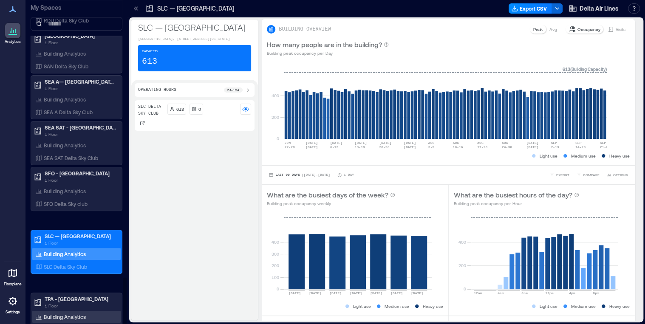
click at [65, 313] on p "Building Analytics" at bounding box center [65, 316] width 42 height 7
